Goal: Information Seeking & Learning: Learn about a topic

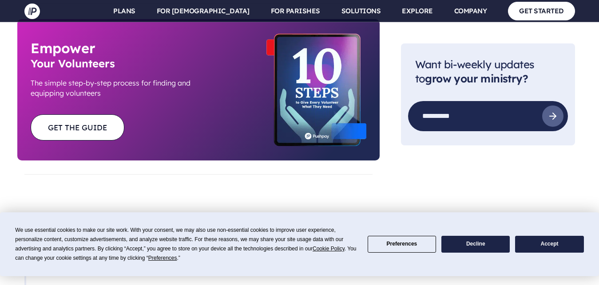
scroll to position [2281, 0]
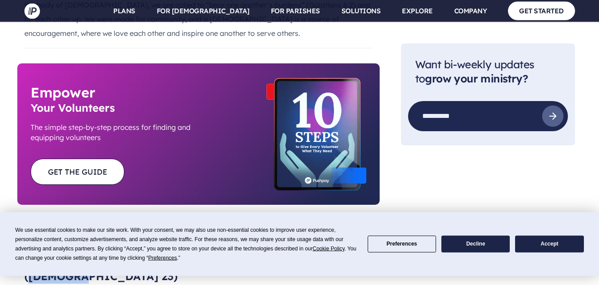
drag, startPoint x: 247, startPoint y: 81, endPoint x: 293, endPoint y: 83, distance: 46.6
click at [293, 256] on h3 "6. I will fear no evil, for you are with me ([DEMOGRAPHIC_DATA] 23)" at bounding box center [198, 270] width 348 height 28
drag, startPoint x: 247, startPoint y: 82, endPoint x: 291, endPoint y: 86, distance: 44.1
click at [291, 256] on h3 "6. I will fear no evil, for you are with me ([DEMOGRAPHIC_DATA] 23)" at bounding box center [198, 270] width 348 height 28
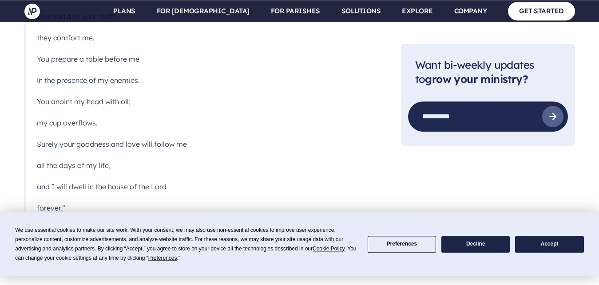
scroll to position [2826, 0]
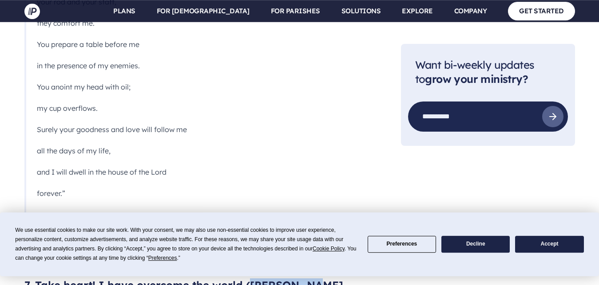
drag, startPoint x: 252, startPoint y: 87, endPoint x: 304, endPoint y: 90, distance: 52.4
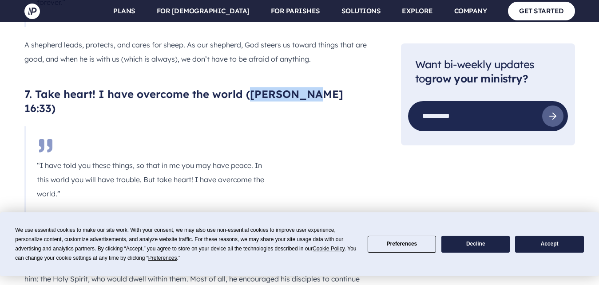
scroll to position [3032, 0]
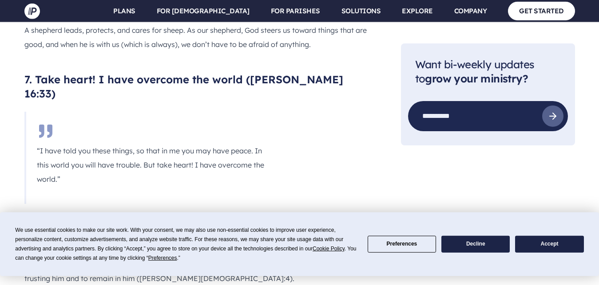
drag, startPoint x: 140, startPoint y: 139, endPoint x: 193, endPoint y: 142, distance: 52.9
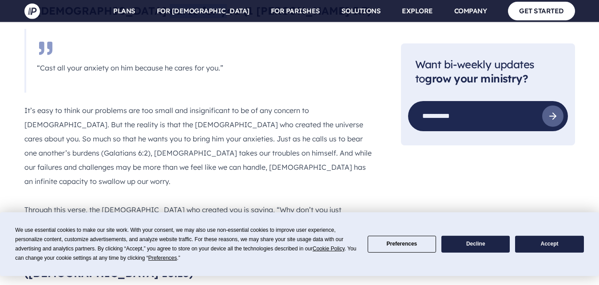
scroll to position [3312, 0]
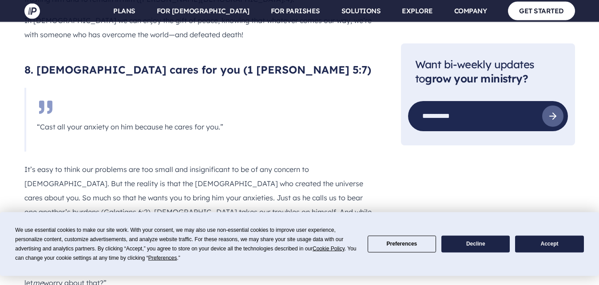
drag, startPoint x: 187, startPoint y: 77, endPoint x: 288, endPoint y: 85, distance: 101.1
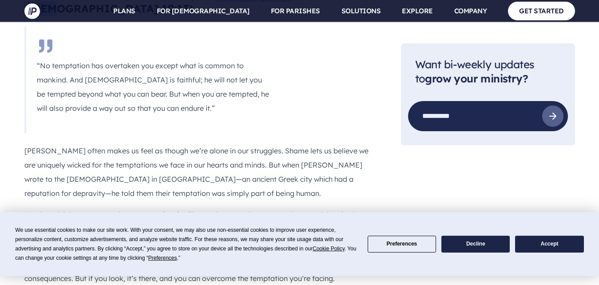
scroll to position [3577, 0]
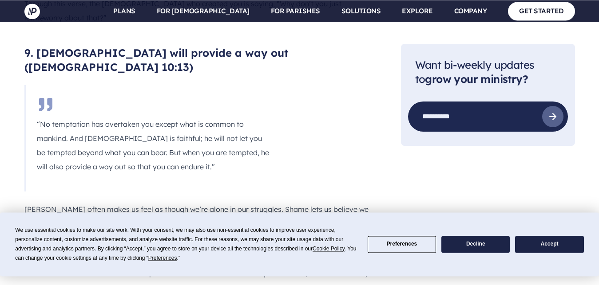
drag, startPoint x: 206, startPoint y: 121, endPoint x: 319, endPoint y: 121, distance: 113.2
drag, startPoint x: 207, startPoint y: 120, endPoint x: 318, endPoint y: 120, distance: 110.9
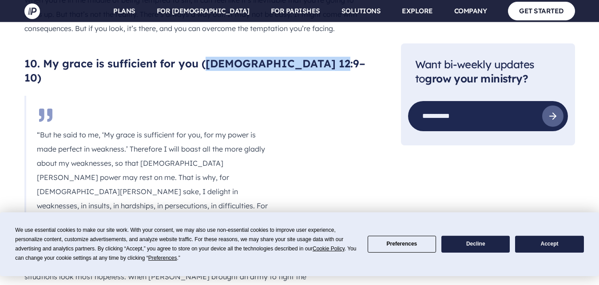
scroll to position [3915, 0]
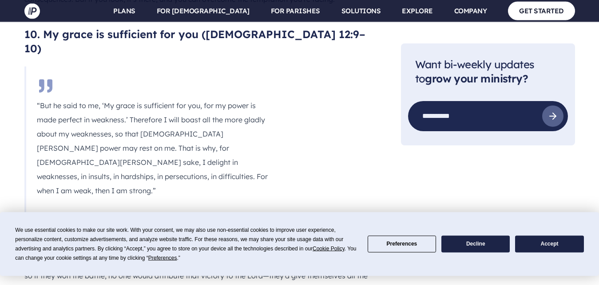
drag, startPoint x: 29, startPoint y: 93, endPoint x: 128, endPoint y: 96, distance: 99.0
drag, startPoint x: 29, startPoint y: 95, endPoint x: 129, endPoint y: 96, distance: 99.4
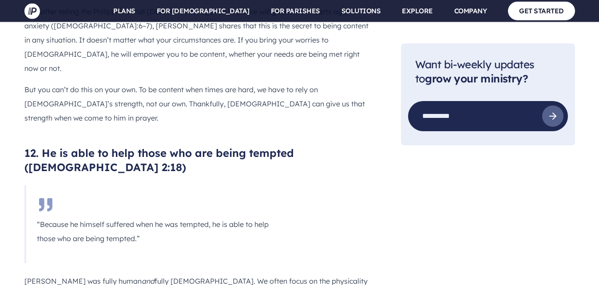
scroll to position [4382, 0]
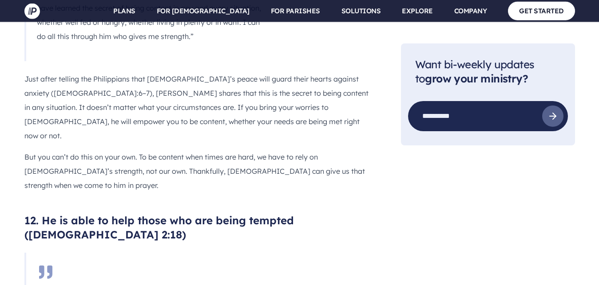
drag, startPoint x: 241, startPoint y: 35, endPoint x: 259, endPoint y: 36, distance: 17.4
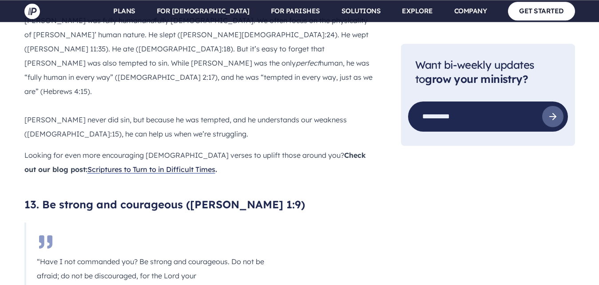
scroll to position [4725, 0]
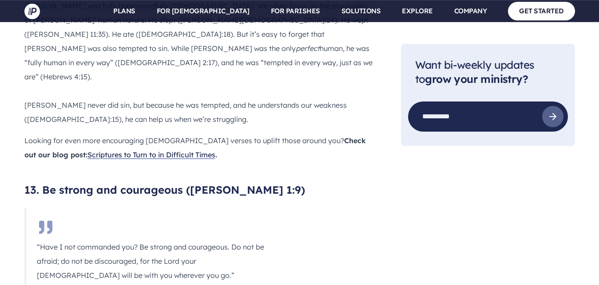
drag, startPoint x: 242, startPoint y: 79, endPoint x: 318, endPoint y: 83, distance: 76.0
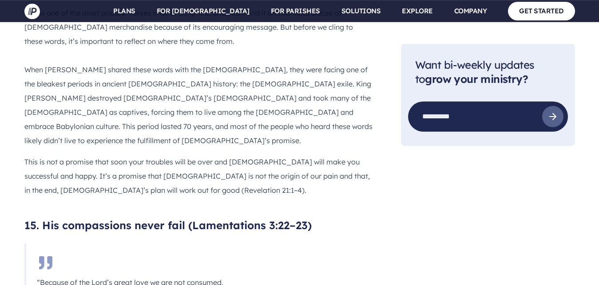
scroll to position [5270, 0]
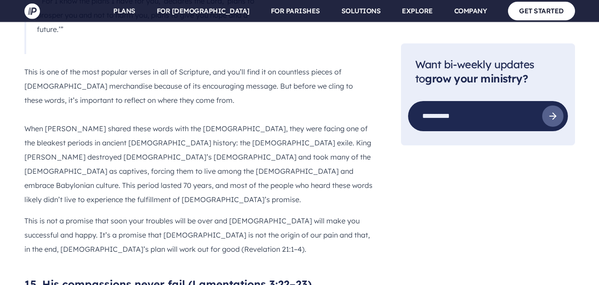
drag, startPoint x: 234, startPoint y: 88, endPoint x: 296, endPoint y: 93, distance: 62.3
